Goal: Task Accomplishment & Management: Complete application form

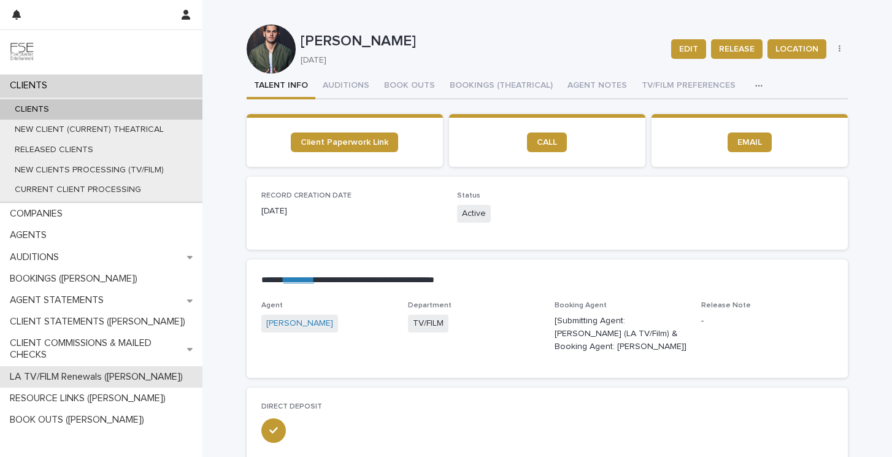
click at [54, 381] on p "LA TV/FILM Renewals ([PERSON_NAME])" at bounding box center [99, 377] width 188 height 12
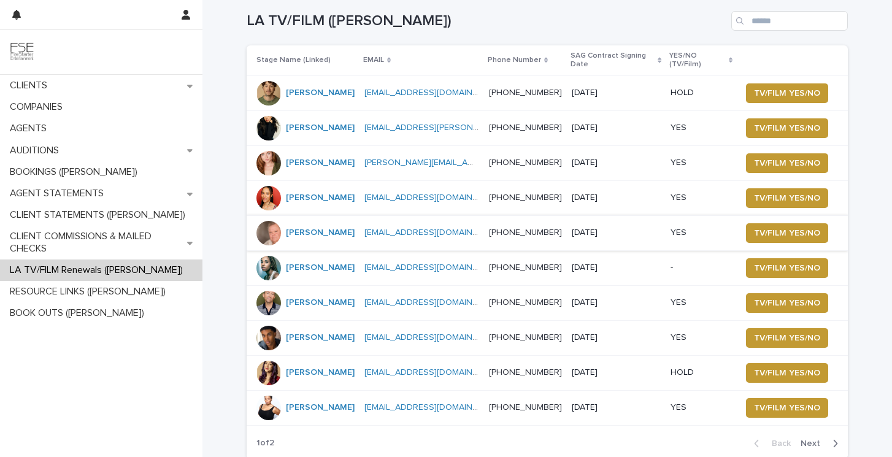
scroll to position [133, 0]
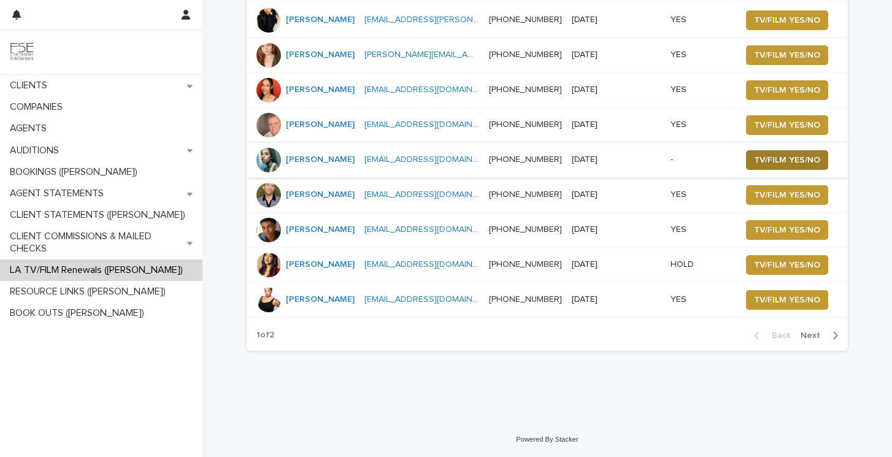
click at [783, 160] on span "TV/FILM YES/NO" at bounding box center [787, 160] width 66 height 12
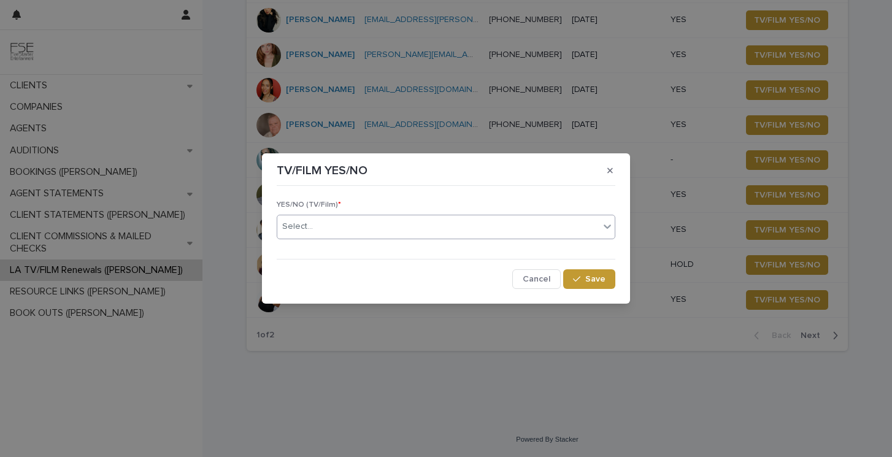
click at [335, 220] on div "Select..." at bounding box center [438, 227] width 322 height 20
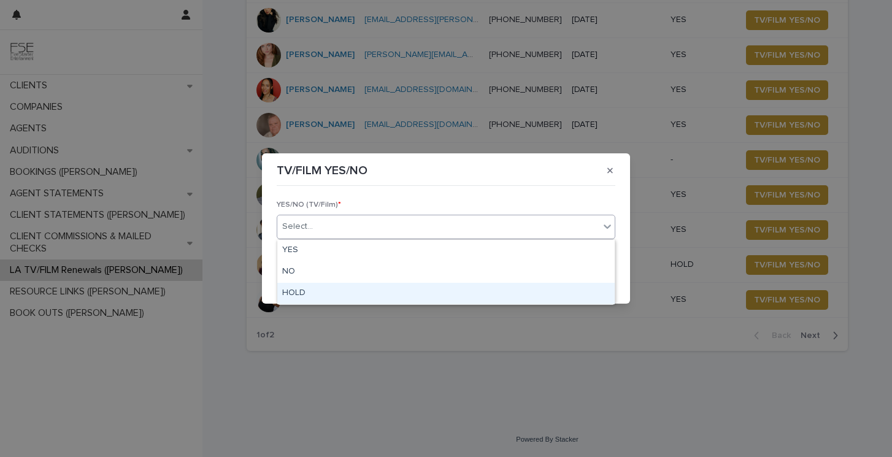
click at [335, 293] on div "HOLD" at bounding box center [445, 293] width 337 height 21
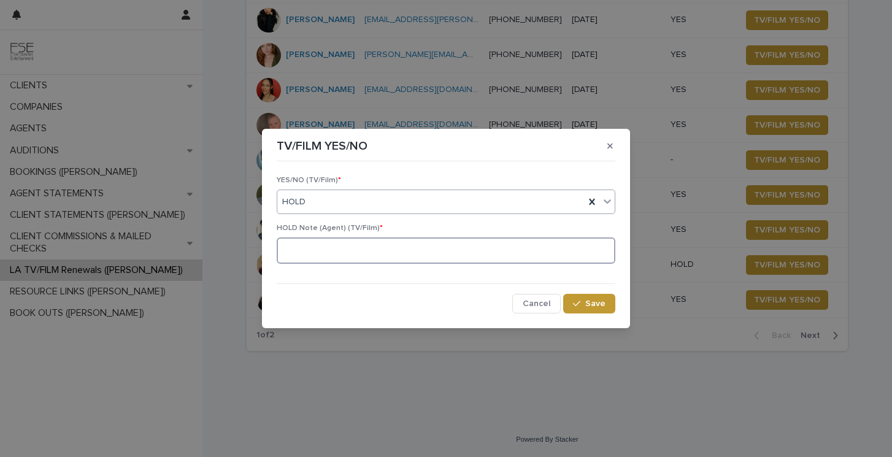
click at [432, 248] on textarea at bounding box center [446, 250] width 339 height 26
type textarea "**********"
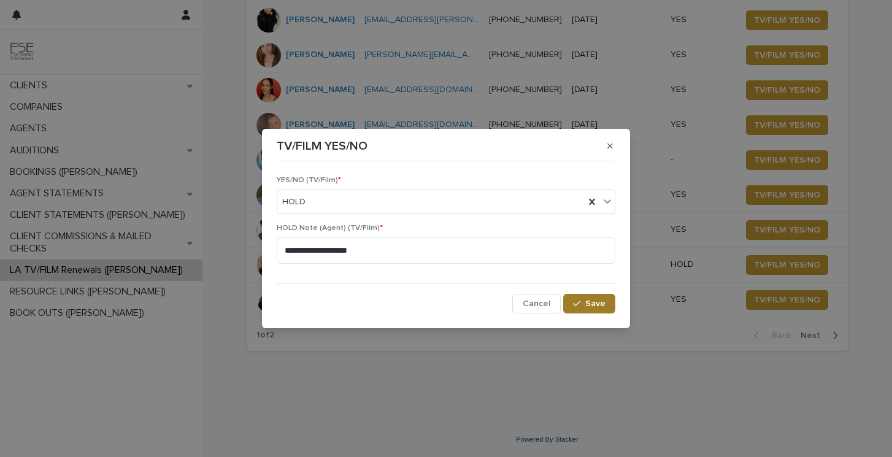
click at [602, 297] on button "Save" at bounding box center [589, 304] width 52 height 20
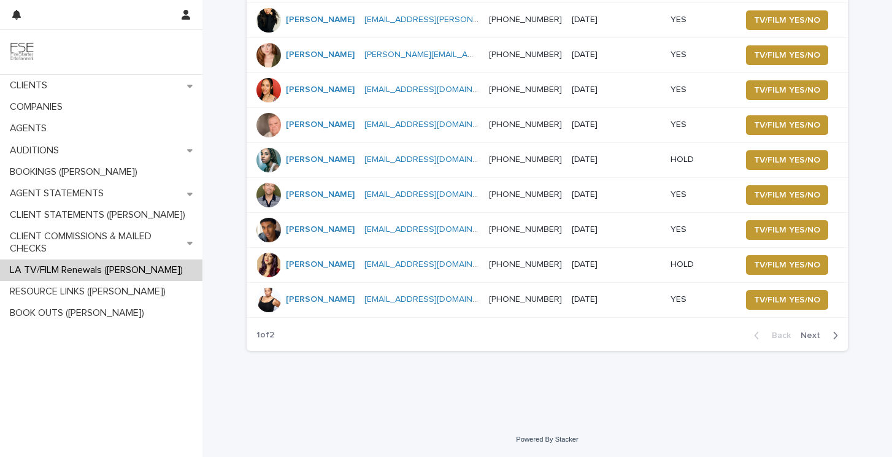
click at [812, 337] on span "Next" at bounding box center [814, 335] width 27 height 9
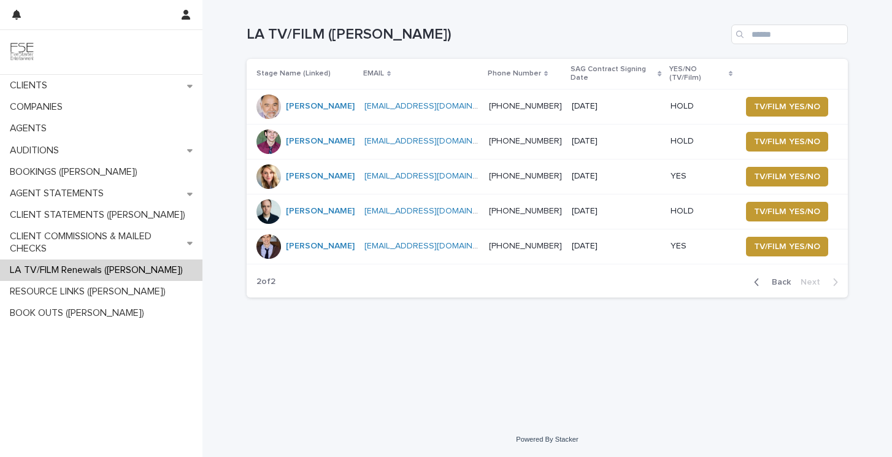
click at [782, 278] on span "Back" at bounding box center [777, 282] width 26 height 9
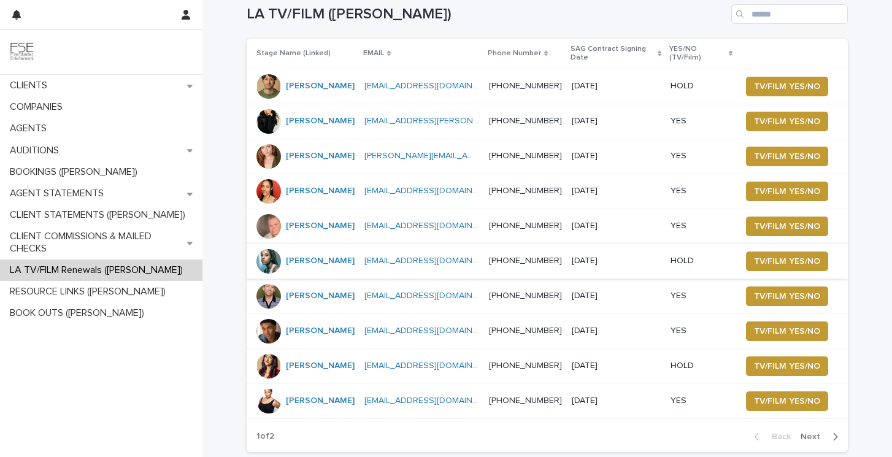
scroll to position [110, 0]
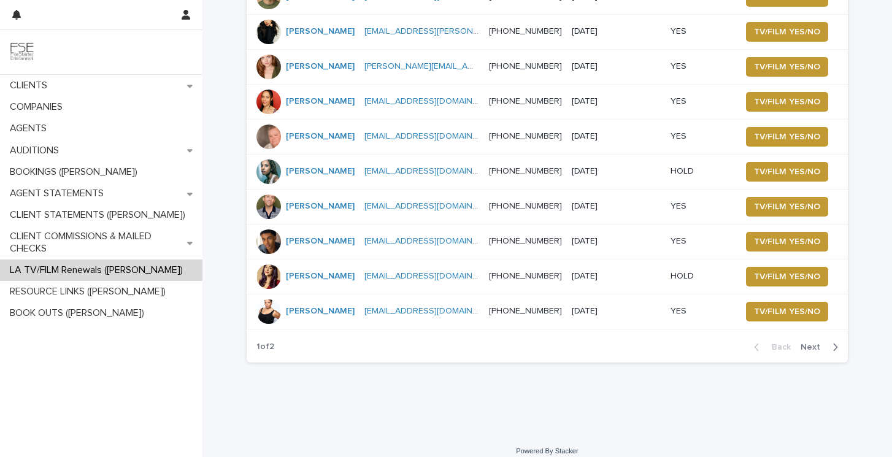
click at [807, 352] on span "Next" at bounding box center [814, 347] width 27 height 9
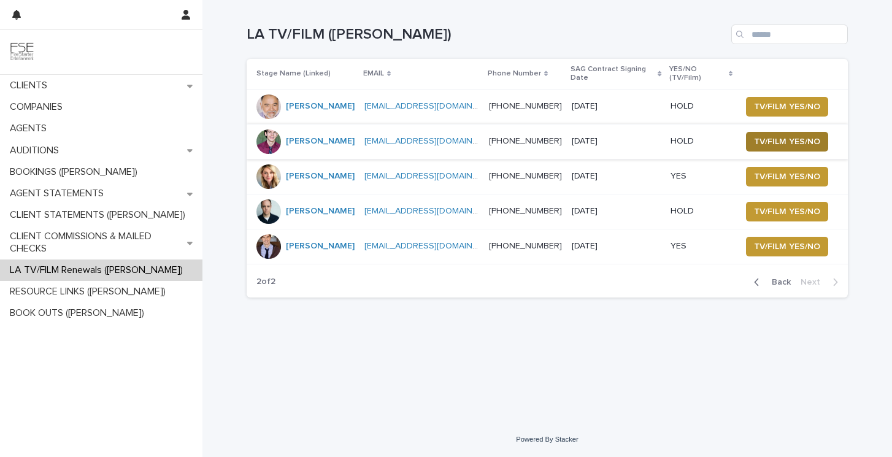
click at [778, 136] on span "TV/FILM YES/NO" at bounding box center [787, 142] width 66 height 12
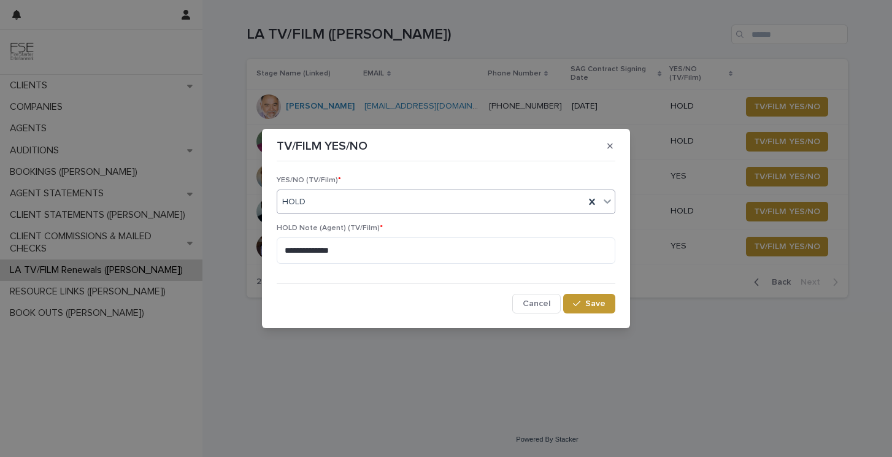
click at [320, 206] on div "HOLD" at bounding box center [430, 202] width 307 height 20
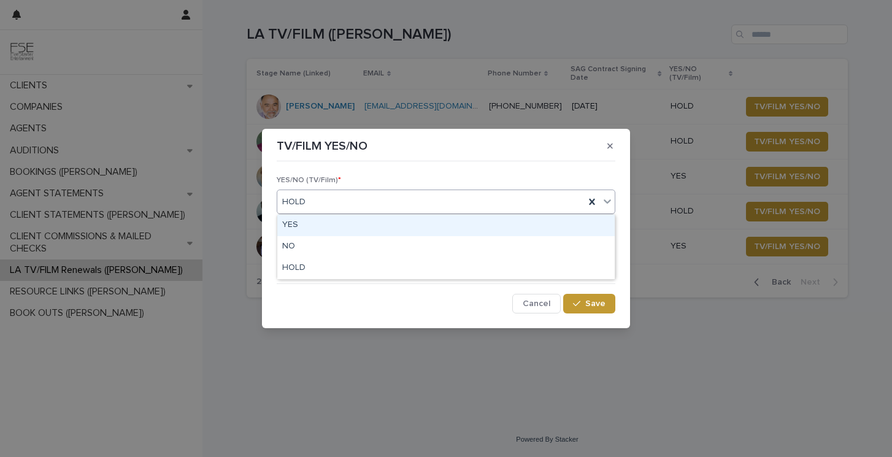
click at [318, 222] on div "YES" at bounding box center [445, 225] width 337 height 21
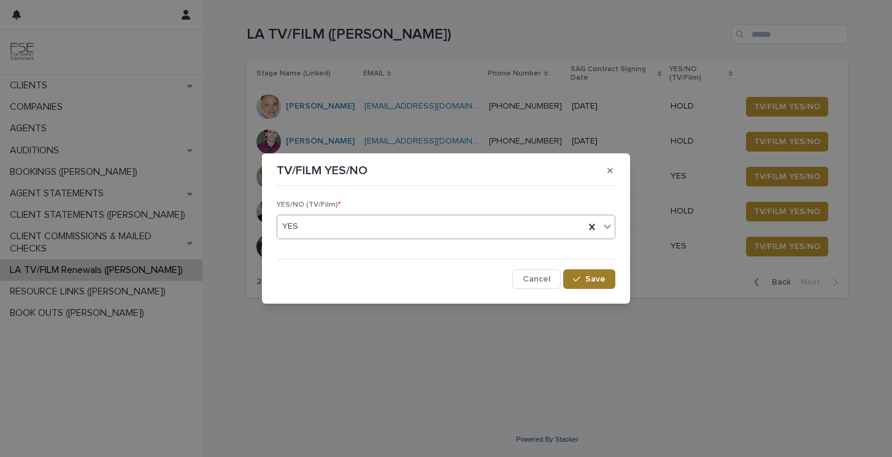
click at [583, 275] on div "button" at bounding box center [579, 279] width 12 height 9
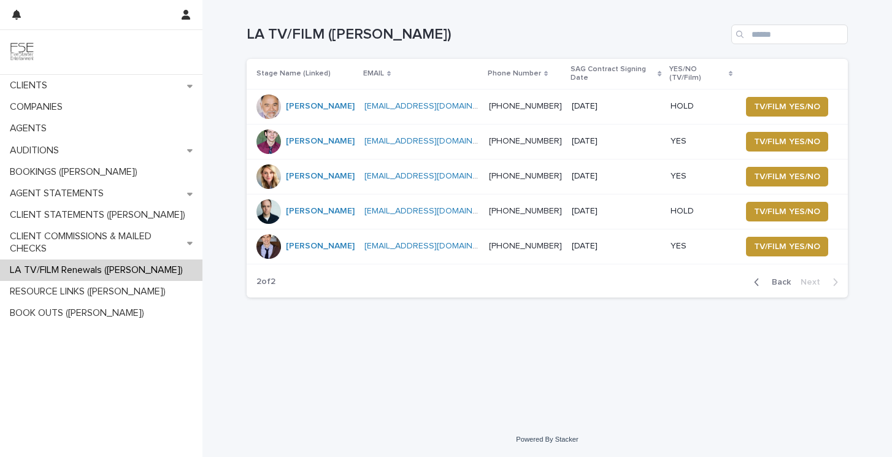
click at [781, 278] on span "Back" at bounding box center [777, 282] width 26 height 9
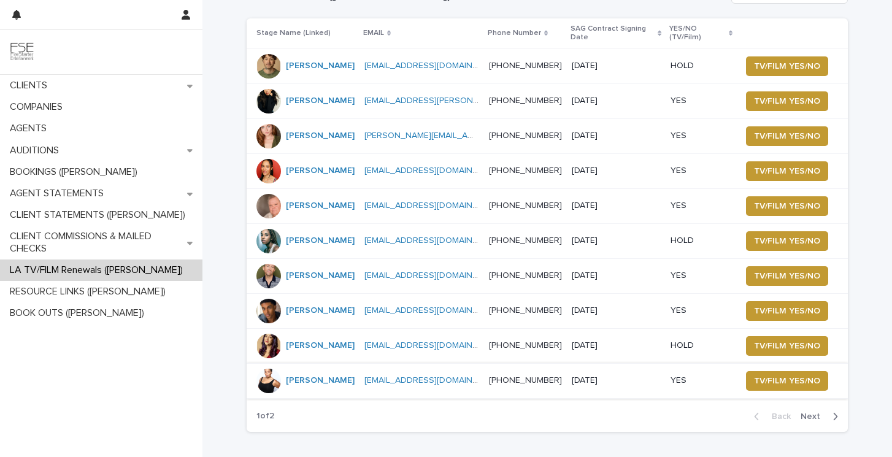
scroll to position [34, 0]
